Goal: Transaction & Acquisition: Purchase product/service

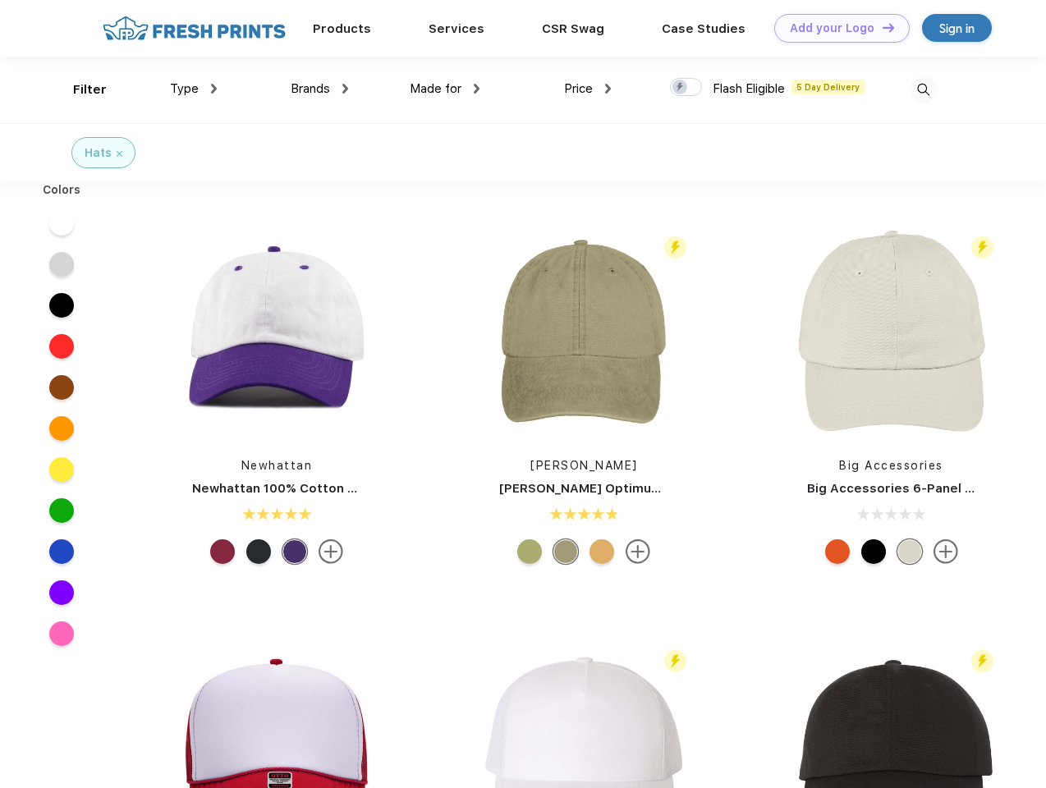
click at [835, 28] on link "Add your Logo Design Tool" at bounding box center [841, 28] width 135 height 29
click at [0, 0] on div "Design Tool" at bounding box center [0, 0] width 0 height 0
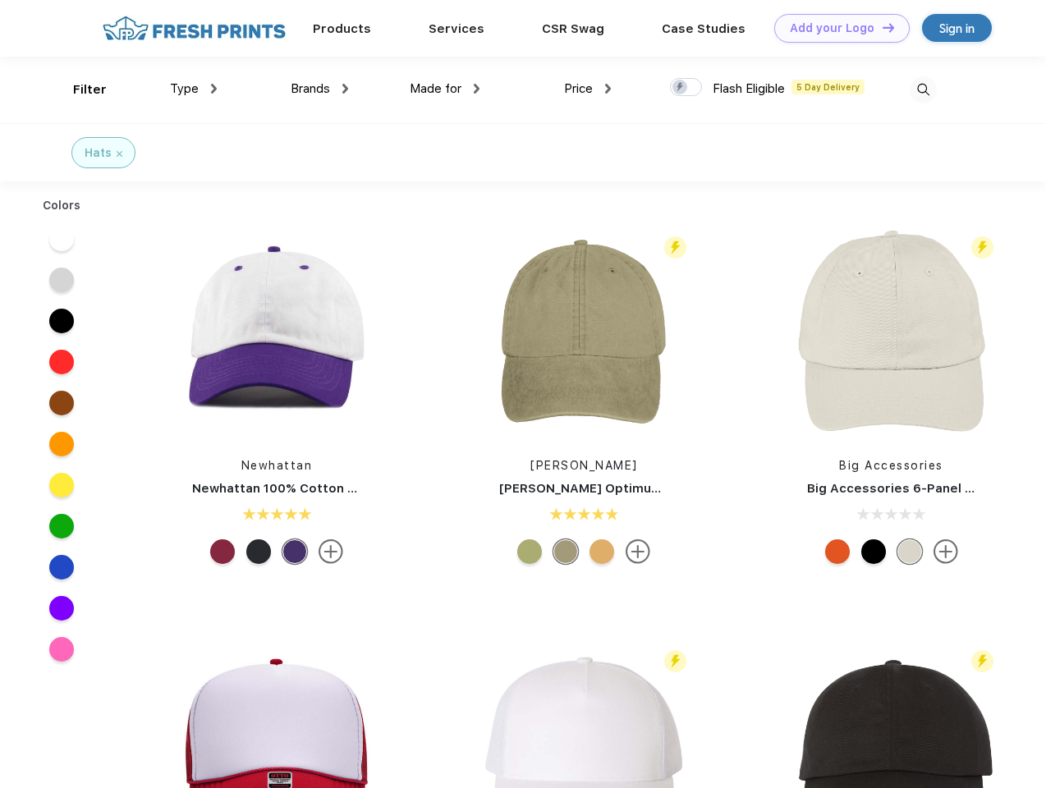
click at [881, 27] on link "Add your Logo Design Tool" at bounding box center [841, 28] width 135 height 29
click at [79, 89] on div "Filter" at bounding box center [90, 89] width 34 height 19
click at [194, 89] on span "Type" at bounding box center [184, 88] width 29 height 15
click at [319, 89] on span "Brands" at bounding box center [310, 88] width 39 height 15
click at [445, 89] on span "Made for" at bounding box center [436, 88] width 52 height 15
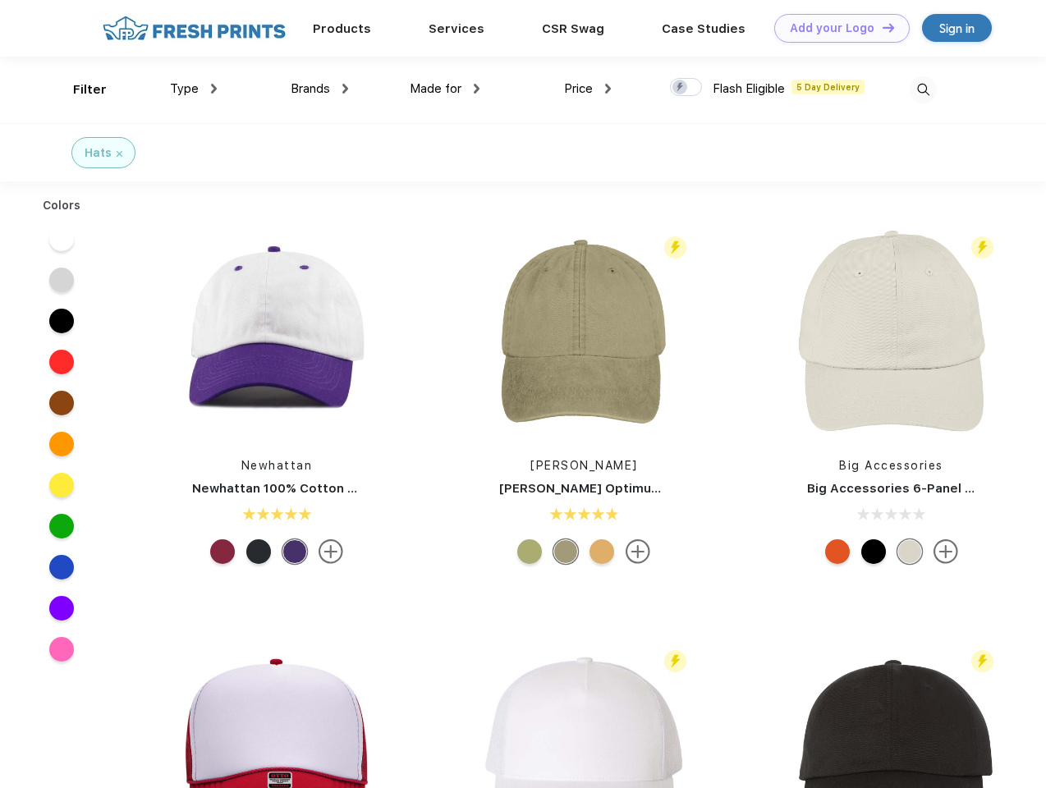
click at [588, 89] on span "Price" at bounding box center [578, 88] width 29 height 15
click at [686, 88] on div at bounding box center [686, 87] width 32 height 18
click at [680, 88] on input "checkbox" at bounding box center [675, 82] width 11 height 11
click at [922, 89] on img at bounding box center [922, 89] width 27 height 27
